Goal: Task Accomplishment & Management: Manage account settings

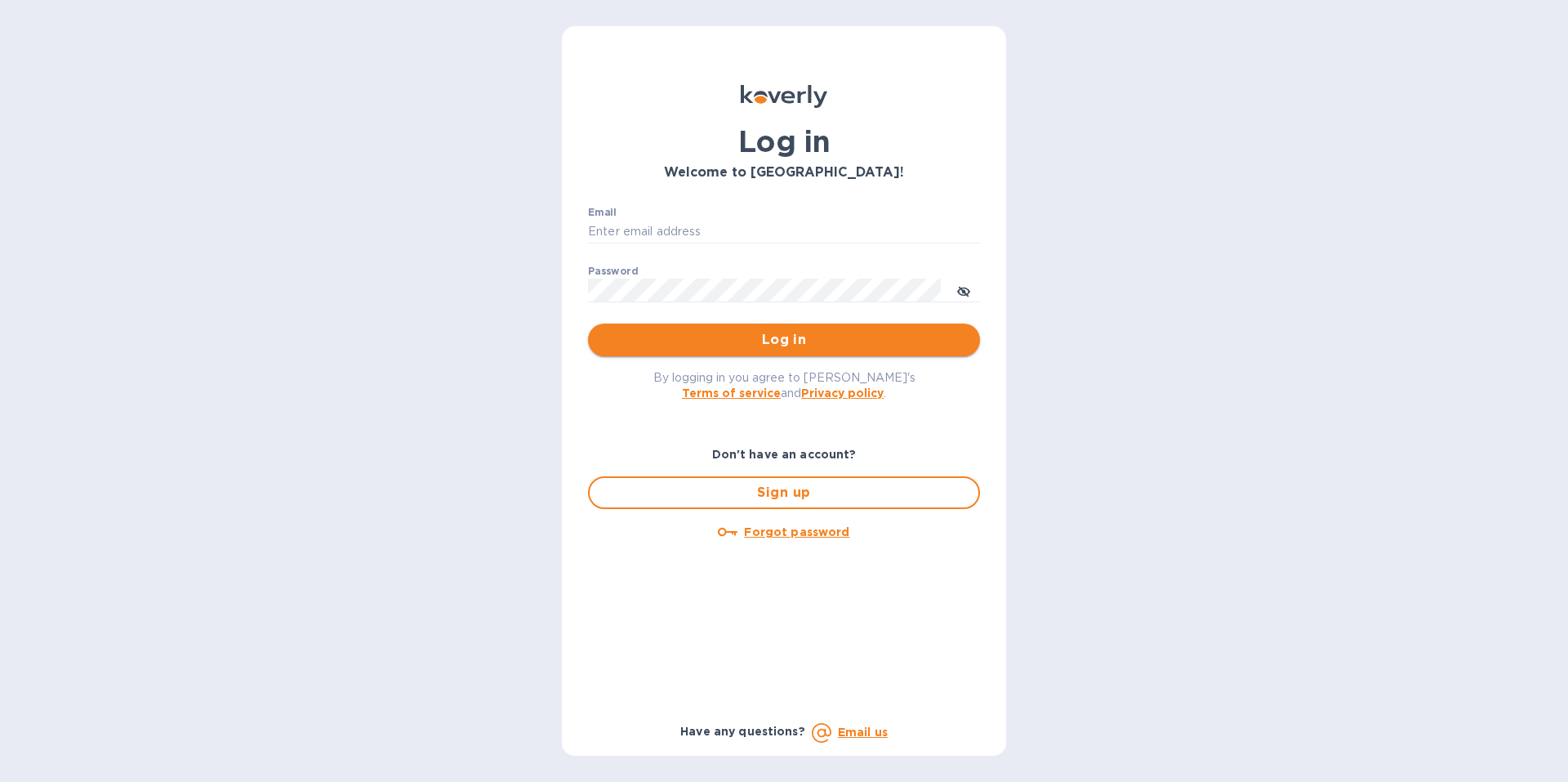
type input "[PERSON_NAME][EMAIL_ADDRESS][DOMAIN_NAME]"
click at [731, 336] on span "Log in" at bounding box center [784, 340] width 366 height 20
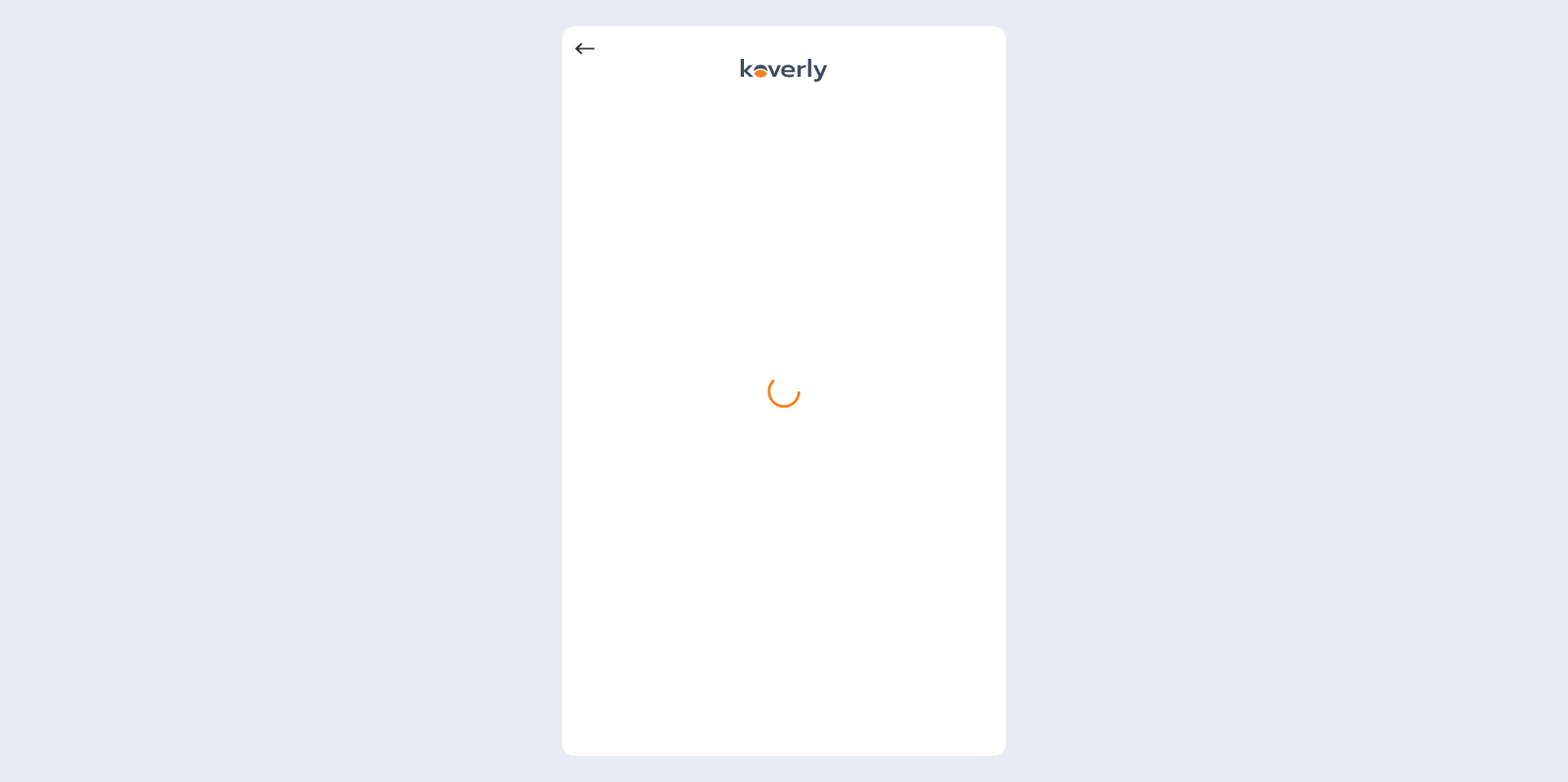
click at [1380, 186] on div at bounding box center [784, 391] width 1568 height 782
click at [1000, 499] on div at bounding box center [784, 391] width 444 height 730
click at [727, 399] on div at bounding box center [784, 420] width 418 height 644
click at [779, 67] on icon at bounding box center [774, 71] width 13 height 12
click at [582, 49] on icon at bounding box center [585, 49] width 20 height 12
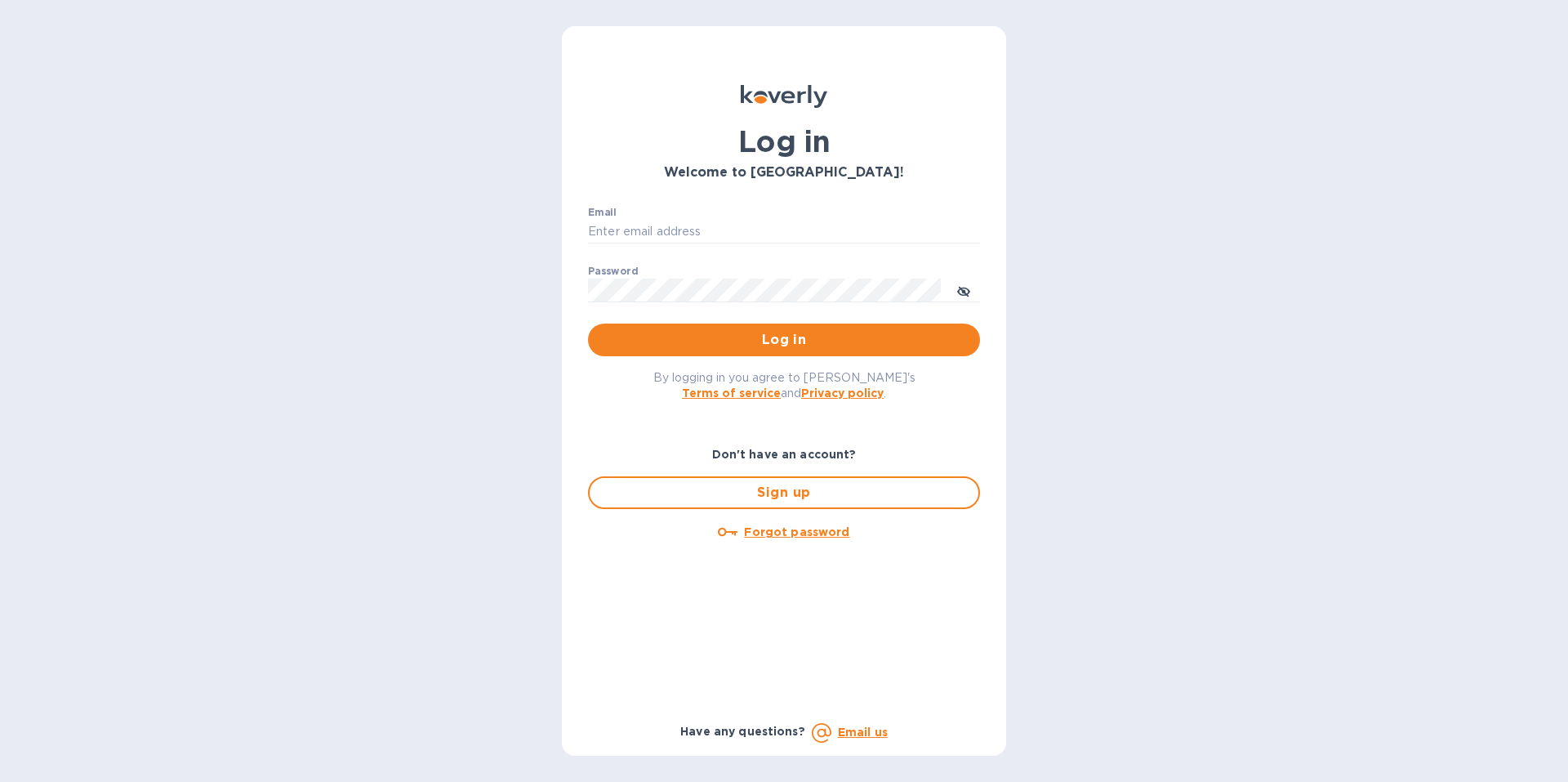
type input "[PERSON_NAME][EMAIL_ADDRESS][DOMAIN_NAME]"
click at [766, 231] on input "[PERSON_NAME][EMAIL_ADDRESS][DOMAIN_NAME]" at bounding box center [784, 232] width 392 height 24
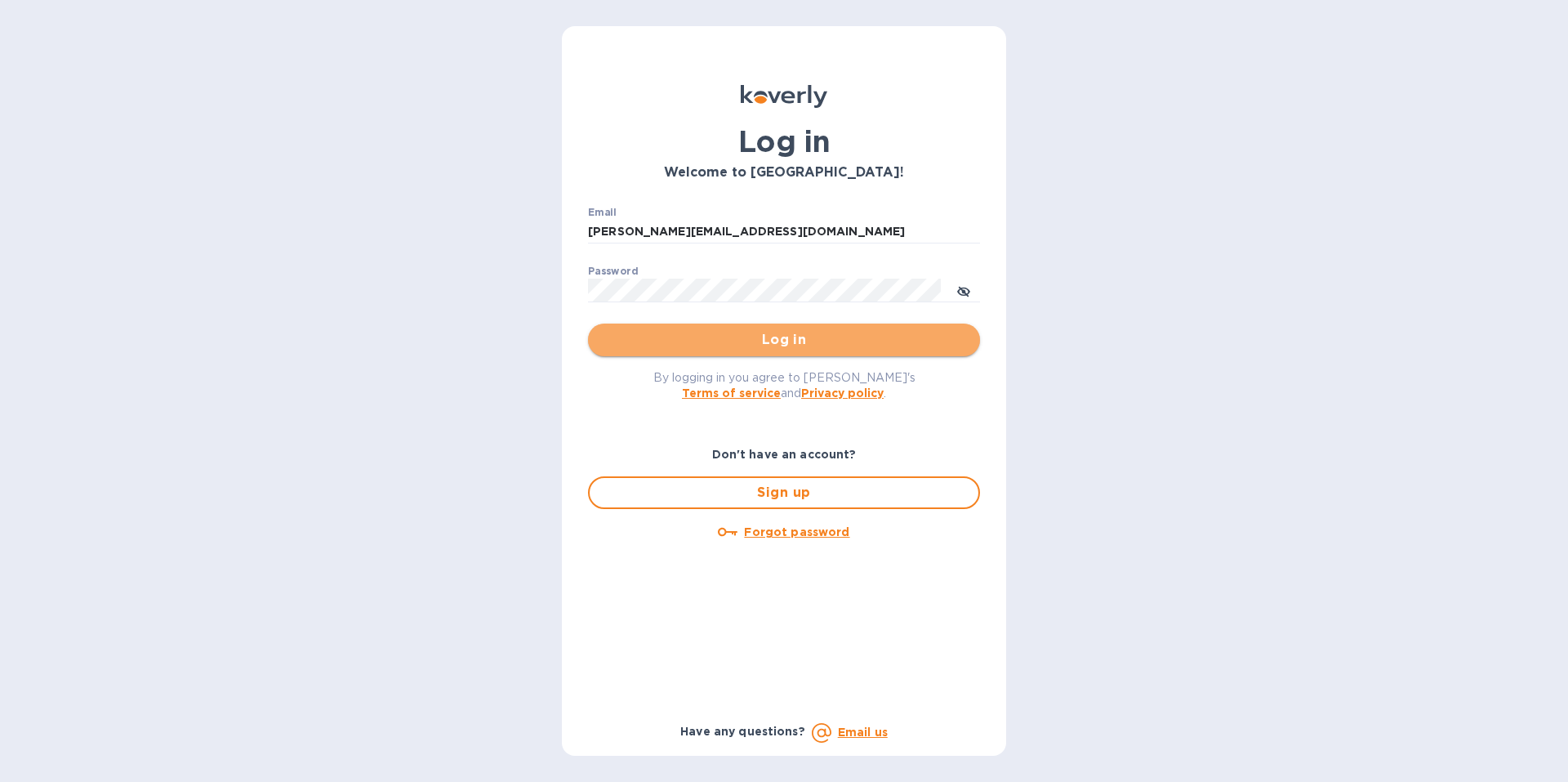
click at [793, 342] on span "Log in" at bounding box center [784, 340] width 366 height 20
